Goal: Information Seeking & Learning: Learn about a topic

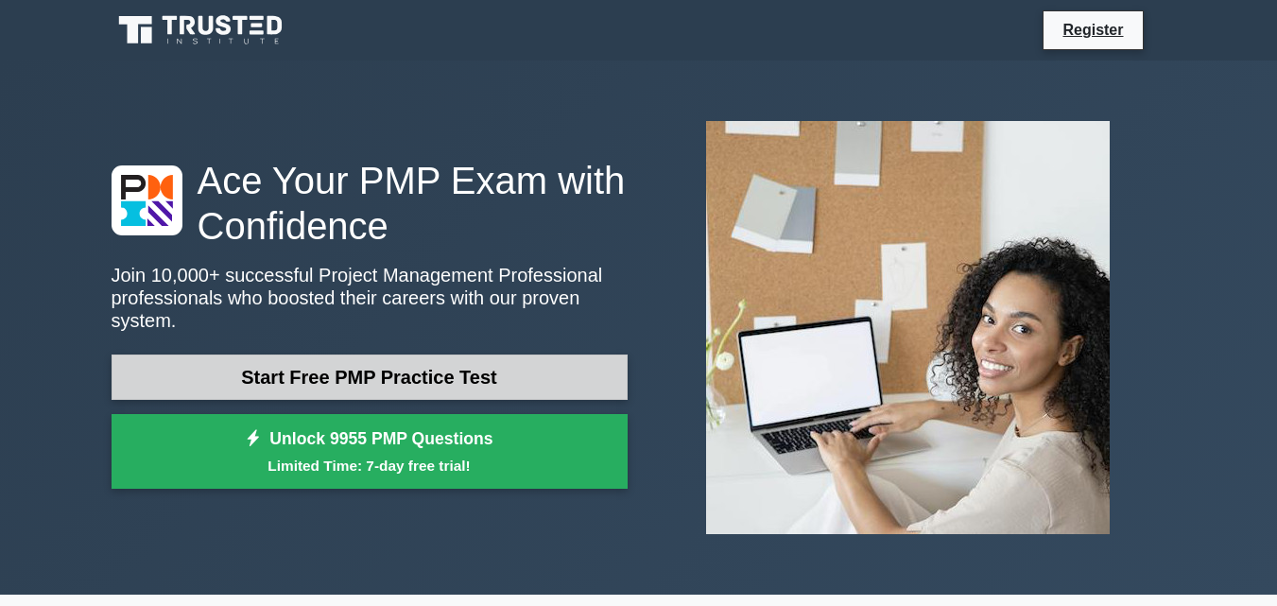
click at [480, 363] on link "Start Free PMP Practice Test" at bounding box center [370, 377] width 516 height 45
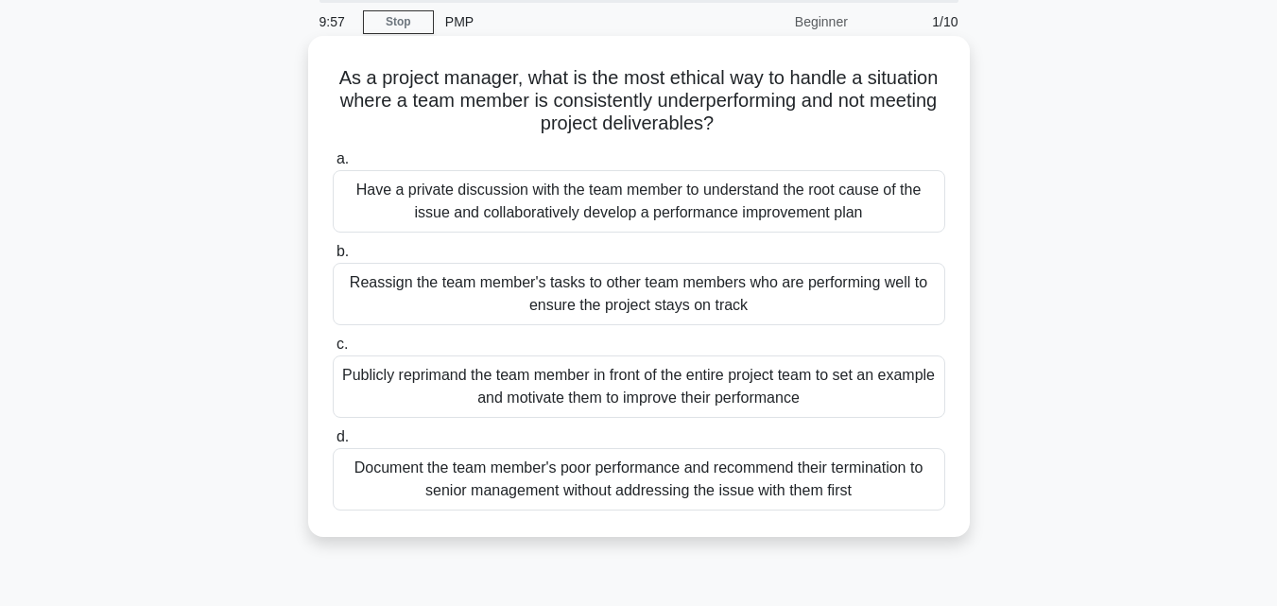
scroll to position [37, 0]
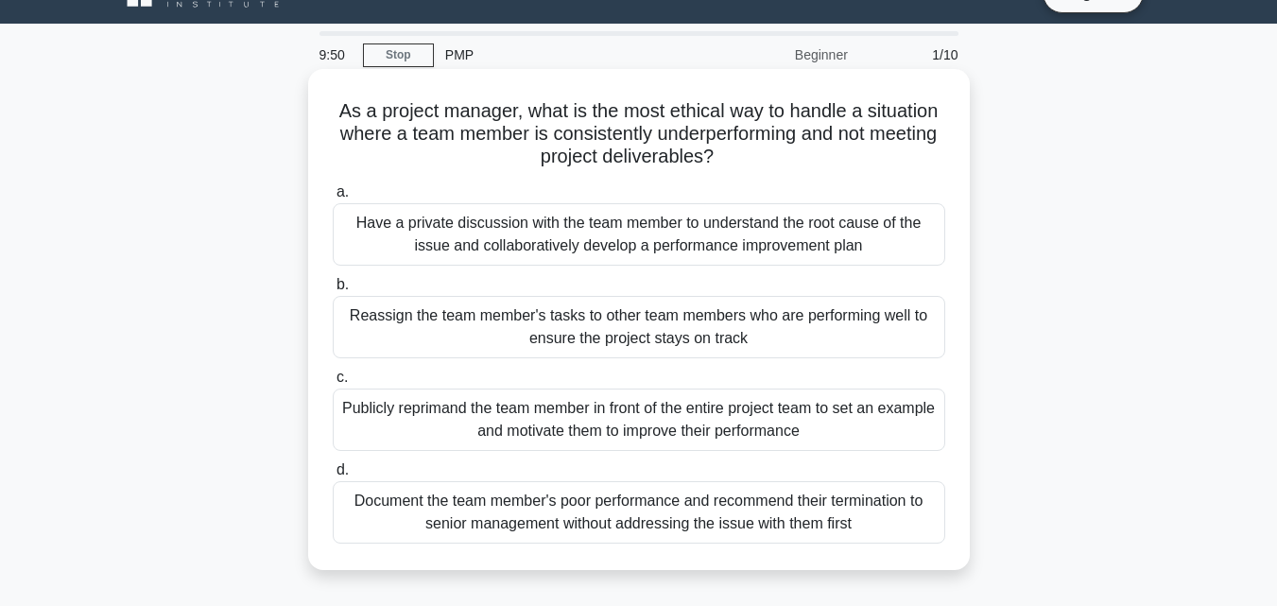
click at [728, 341] on div "Reassign the team member's tasks to other team members who are performing well …" at bounding box center [639, 327] width 613 height 62
click at [333, 291] on input "b. Reassign the team member's tasks to other team members who are performing we…" at bounding box center [333, 285] width 0 height 12
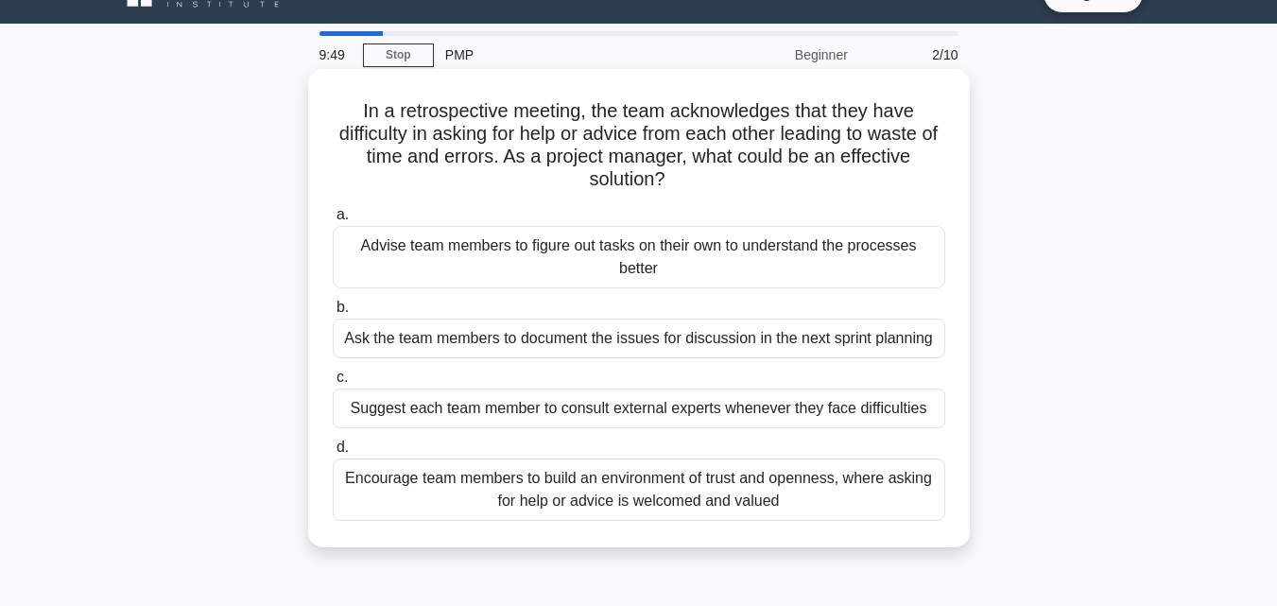
scroll to position [0, 0]
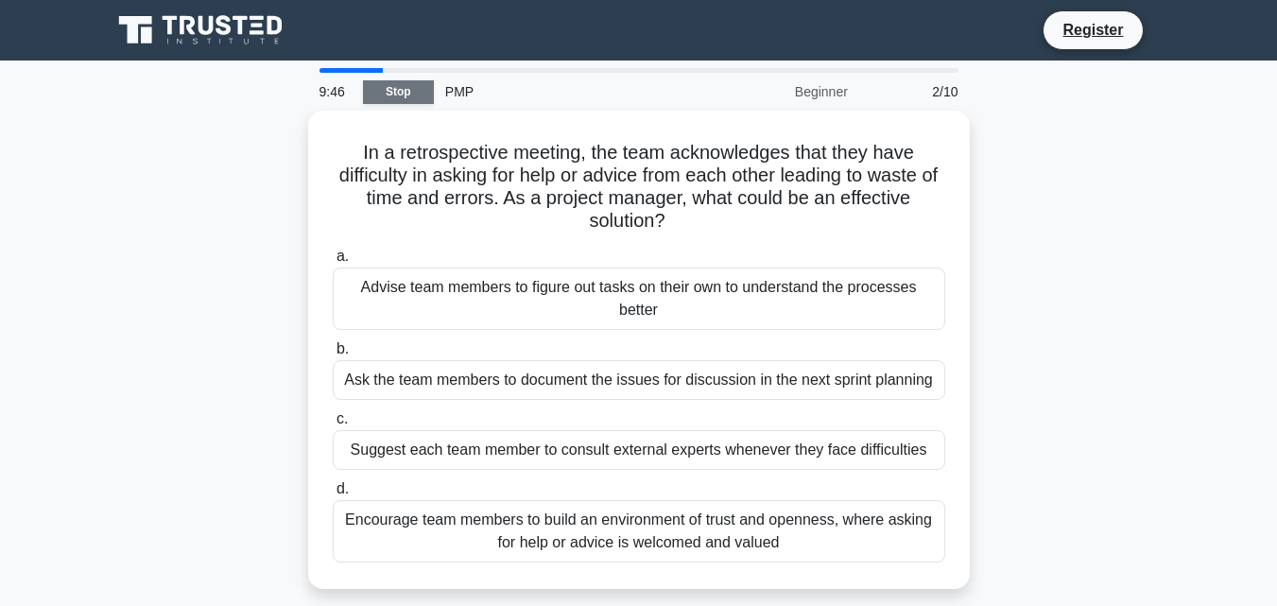
click at [383, 88] on link "Stop" at bounding box center [398, 92] width 71 height 24
